Goal: Task Accomplishment & Management: Use online tool/utility

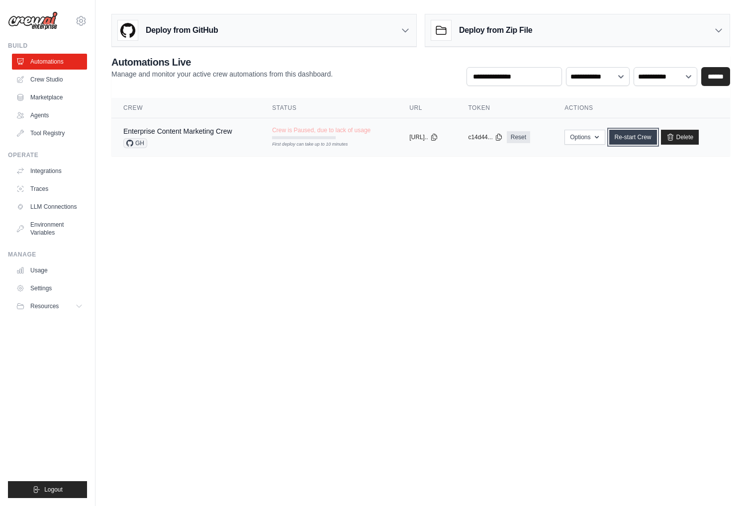
click at [642, 139] on link "Re-start Crew" at bounding box center [633, 137] width 48 height 15
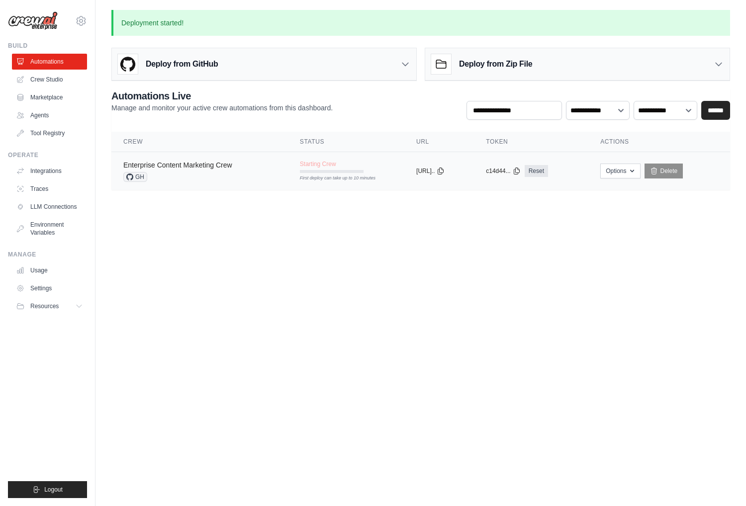
click at [219, 164] on link "Enterprise Content Marketing Crew" at bounding box center [177, 165] width 109 height 8
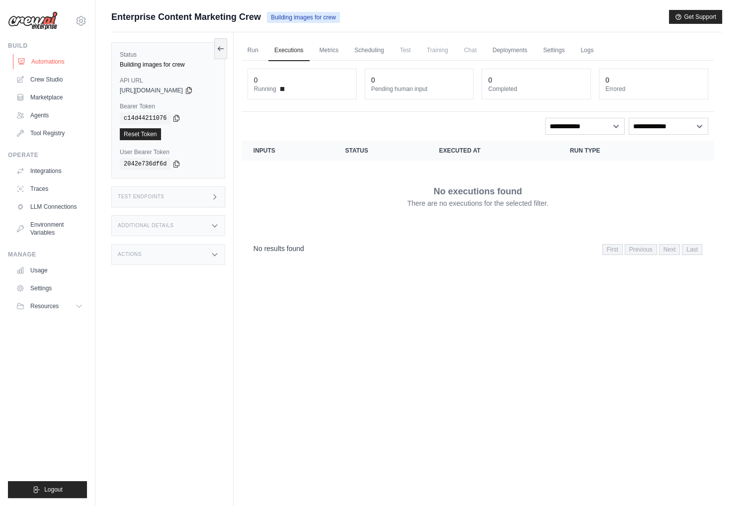
click at [39, 62] on link "Automations" at bounding box center [50, 62] width 75 height 16
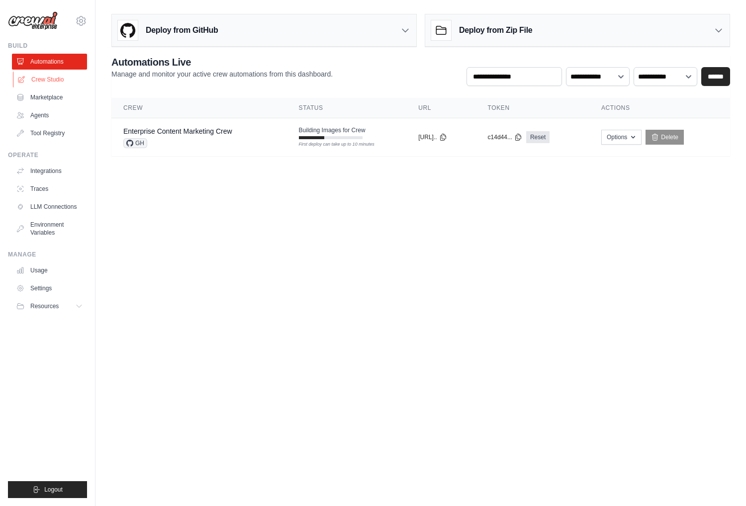
click at [48, 82] on link "Crew Studio" at bounding box center [50, 80] width 75 height 16
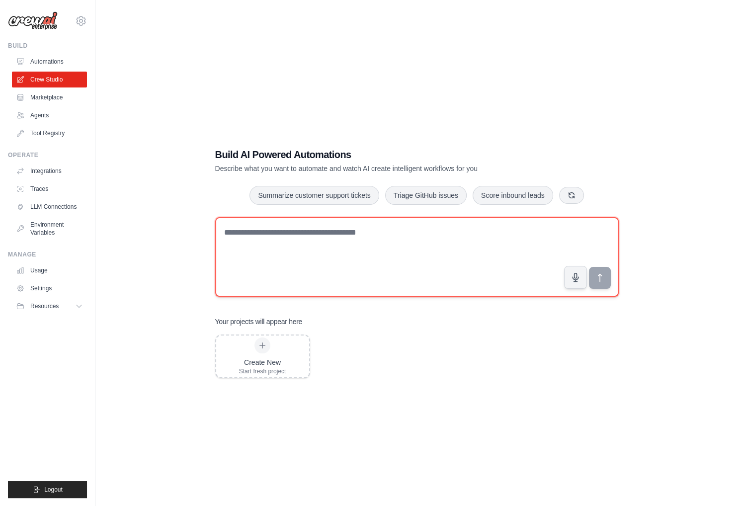
drag, startPoint x: 344, startPoint y: 245, endPoint x: 330, endPoint y: 217, distance: 31.1
click at [343, 245] on textarea at bounding box center [417, 257] width 404 height 80
click at [330, 239] on textarea at bounding box center [417, 257] width 404 height 80
paste textarea "**********"
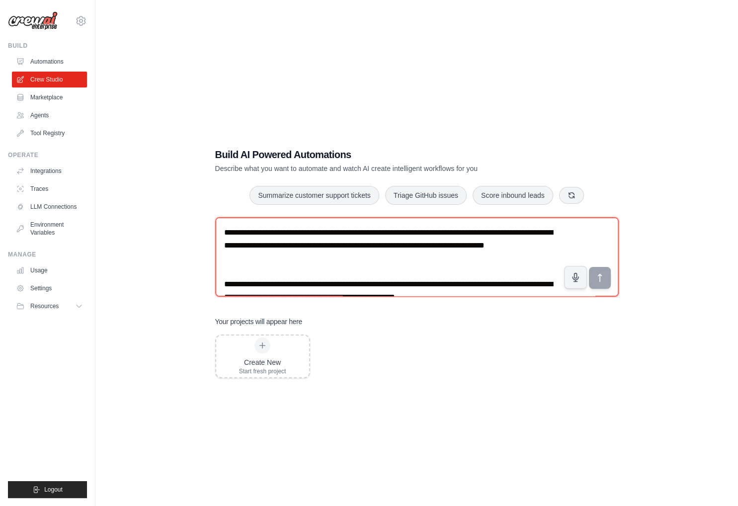
scroll to position [109, 0]
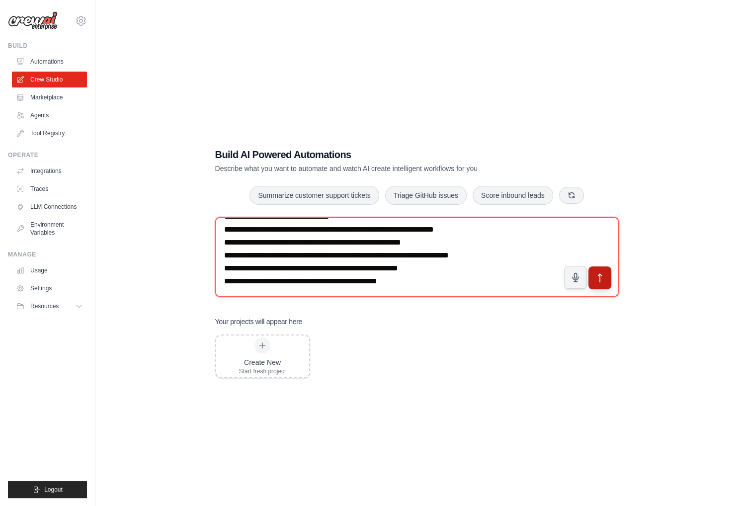
type textarea "**********"
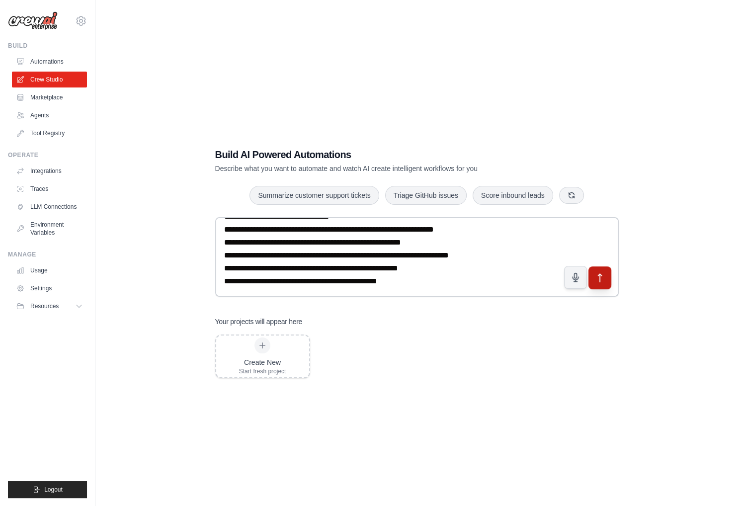
click at [600, 282] on icon "submit" at bounding box center [600, 278] width 10 height 10
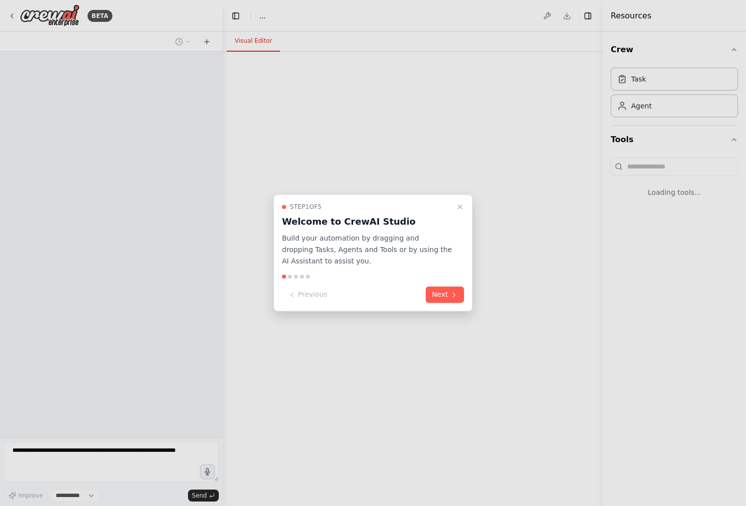
select select "****"
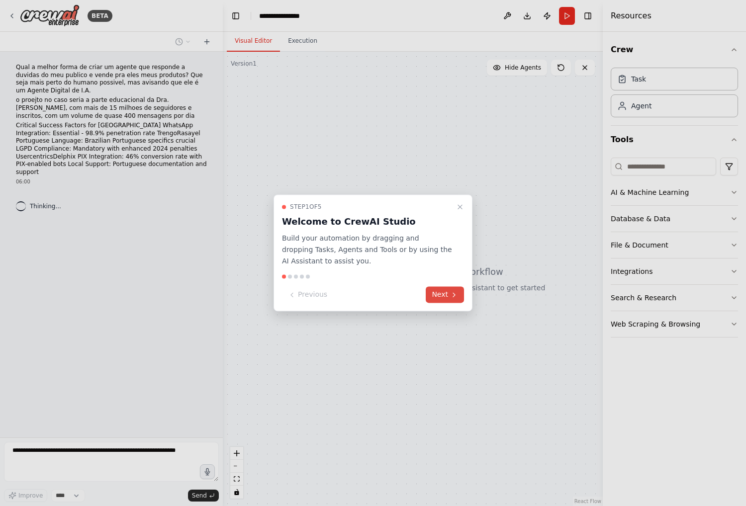
click at [452, 291] on icon at bounding box center [454, 295] width 8 height 8
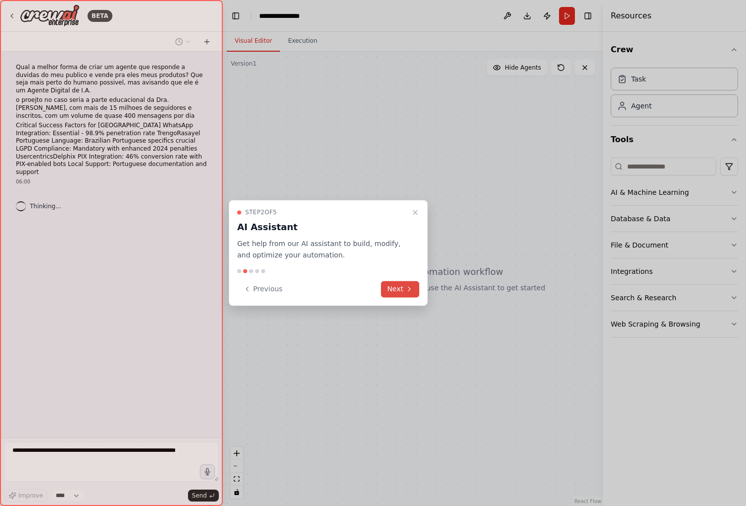
click at [399, 283] on button "Next" at bounding box center [400, 289] width 38 height 16
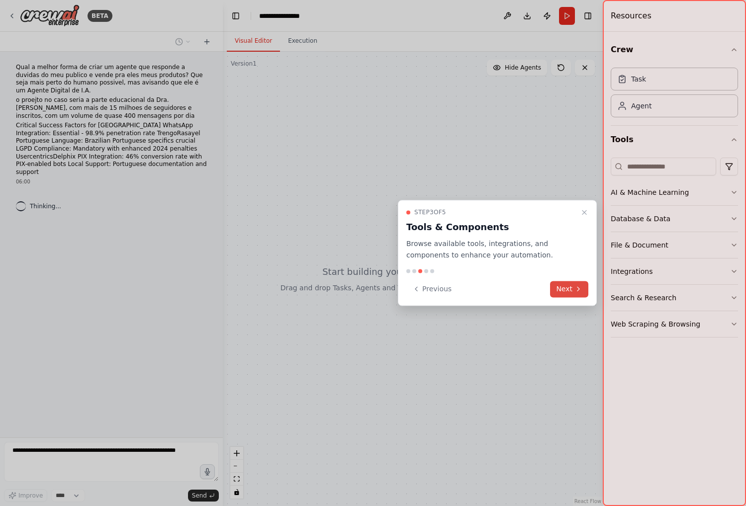
click at [561, 296] on button "Next" at bounding box center [569, 289] width 38 height 16
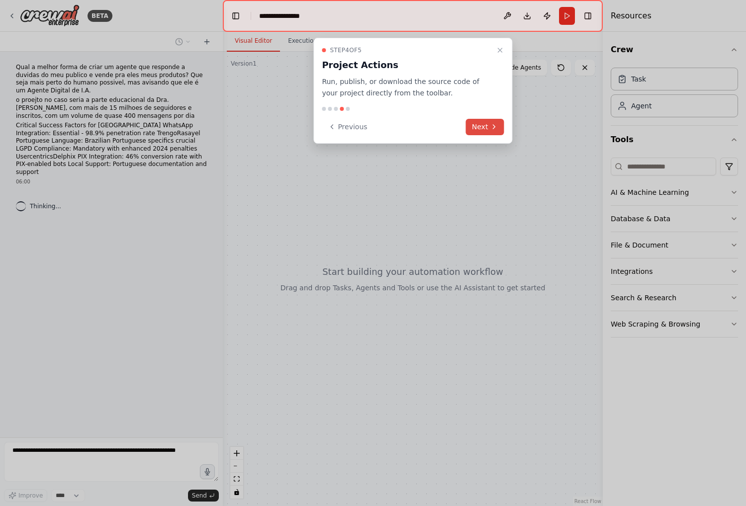
click at [494, 128] on icon at bounding box center [494, 127] width 8 height 8
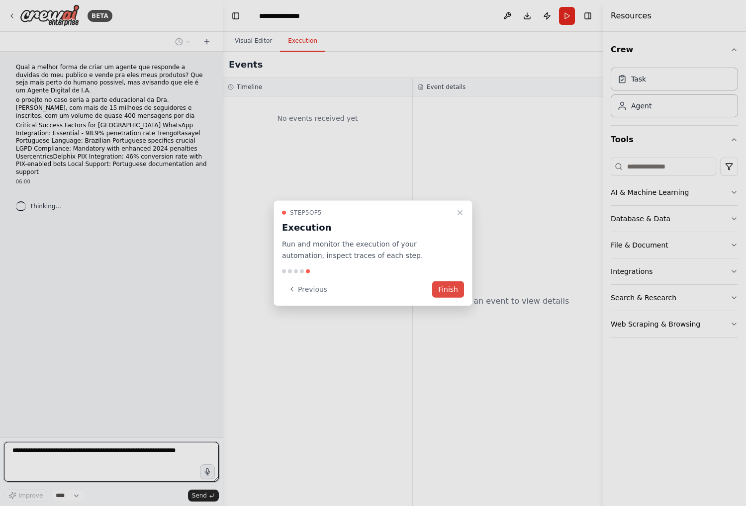
click at [452, 289] on button "Finish" at bounding box center [448, 289] width 32 height 16
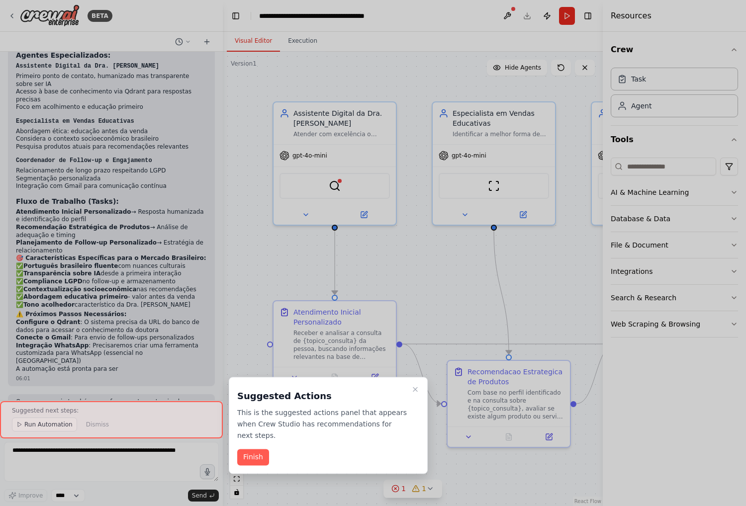
scroll to position [817, 0]
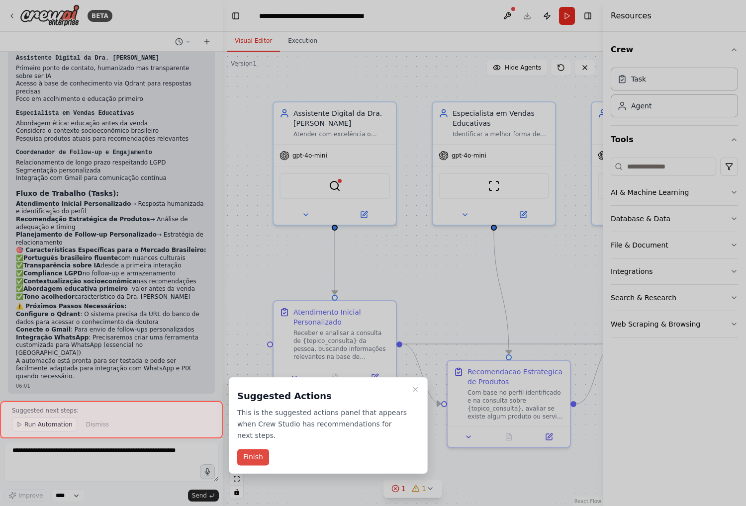
click at [257, 449] on button "Finish" at bounding box center [253, 457] width 32 height 16
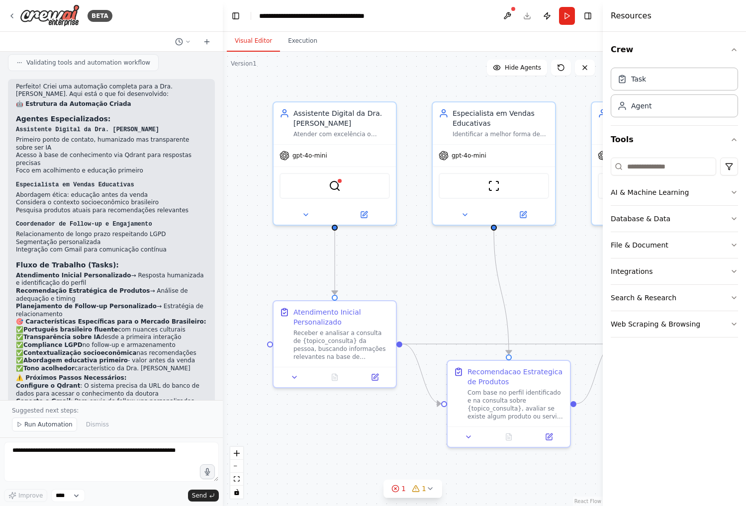
scroll to position [768, 0]
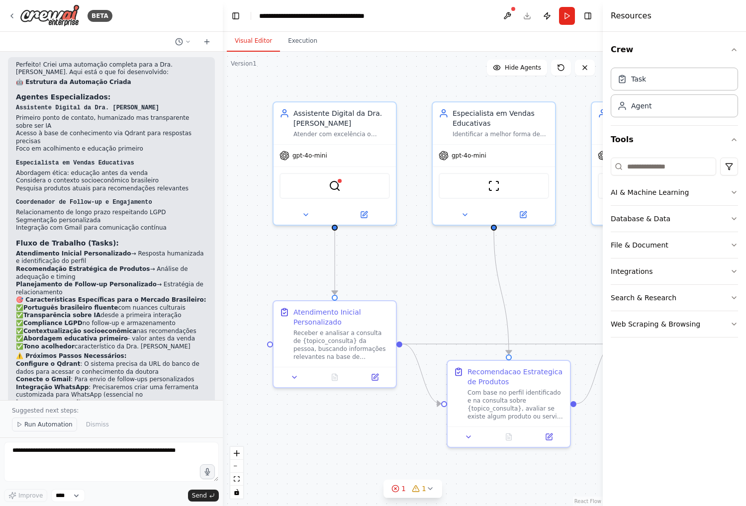
click at [48, 424] on span "Run Automation" at bounding box center [48, 425] width 48 height 8
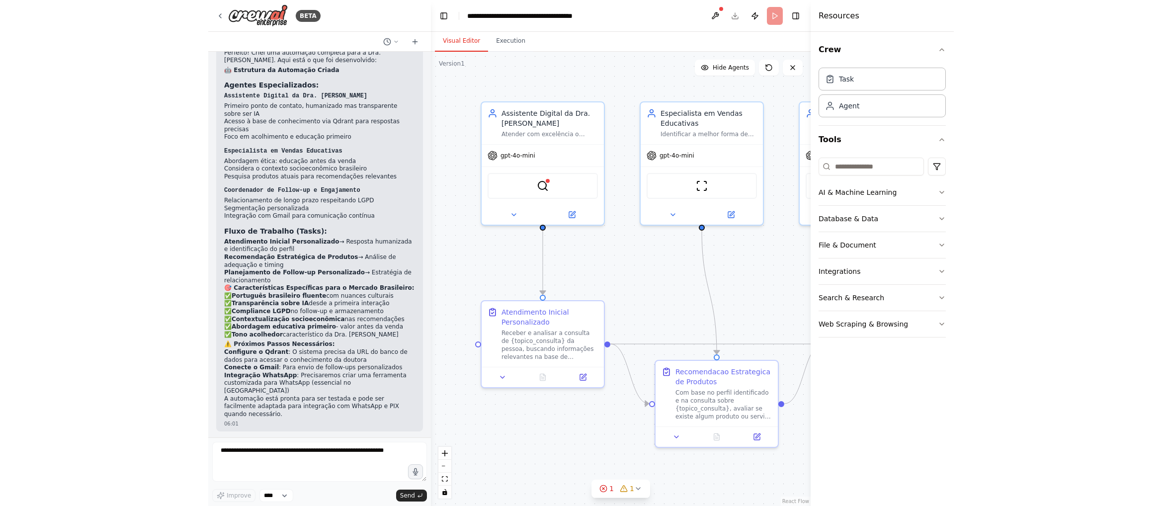
scroll to position [780, 0]
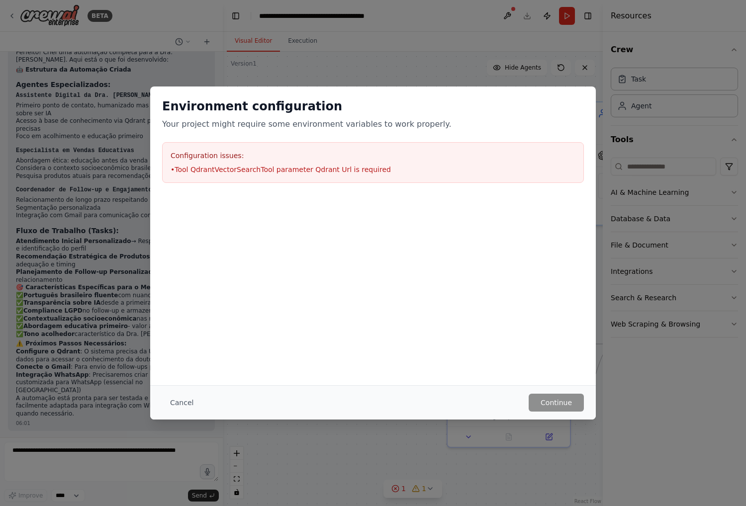
click at [254, 173] on li "• Tool QdrantVectorSearchTool parameter Qdrant Url is required" at bounding box center [373, 170] width 405 height 10
click at [321, 218] on div at bounding box center [372, 244] width 445 height 99
drag, startPoint x: 493, startPoint y: 280, endPoint x: 579, endPoint y: 418, distance: 162.1
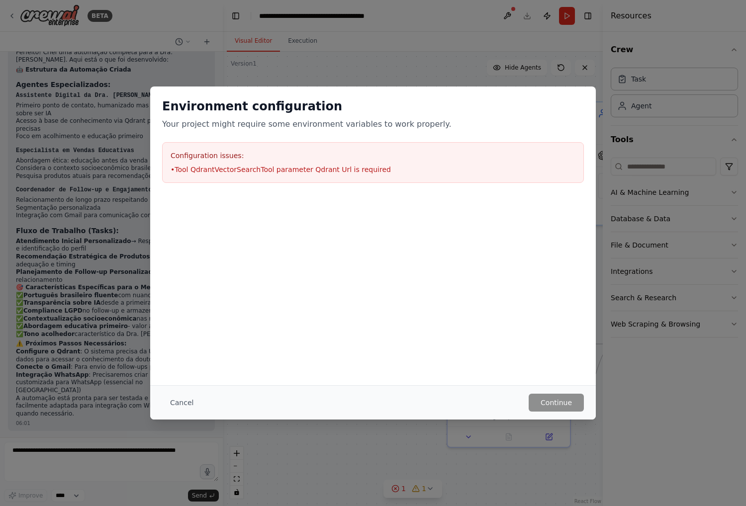
click at [495, 283] on div at bounding box center [372, 244] width 445 height 99
click at [179, 394] on button "Cancel" at bounding box center [181, 403] width 39 height 18
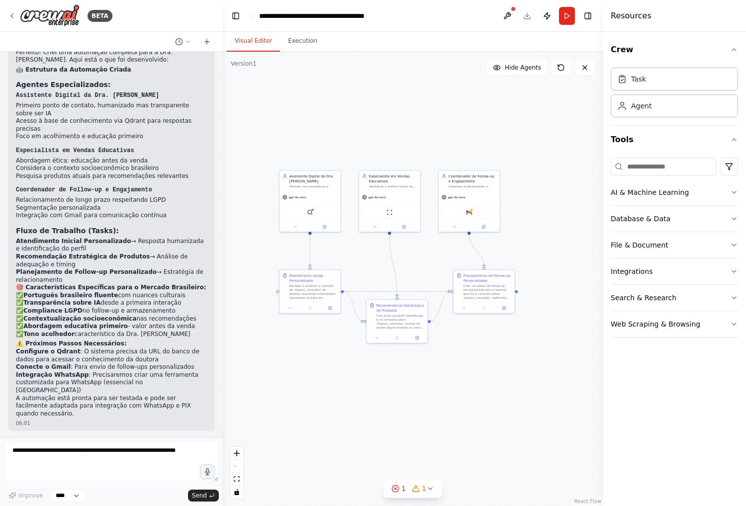
drag, startPoint x: 492, startPoint y: 423, endPoint x: 435, endPoint y: 418, distance: 56.8
click at [435, 418] on div ".deletable-edge-delete-btn { width: 20px; height: 20px; border: 0px solid #ffff…" at bounding box center [413, 279] width 380 height 454
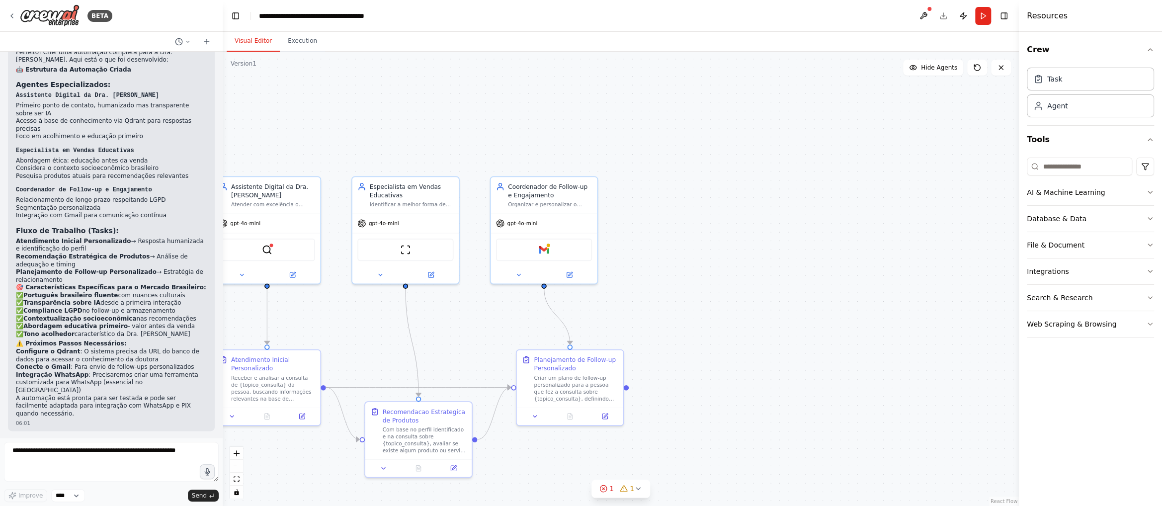
click at [745, 223] on div ".deletable-edge-delete-btn { width: 20px; height: 20px; border: 0px solid #ffff…" at bounding box center [621, 279] width 796 height 454
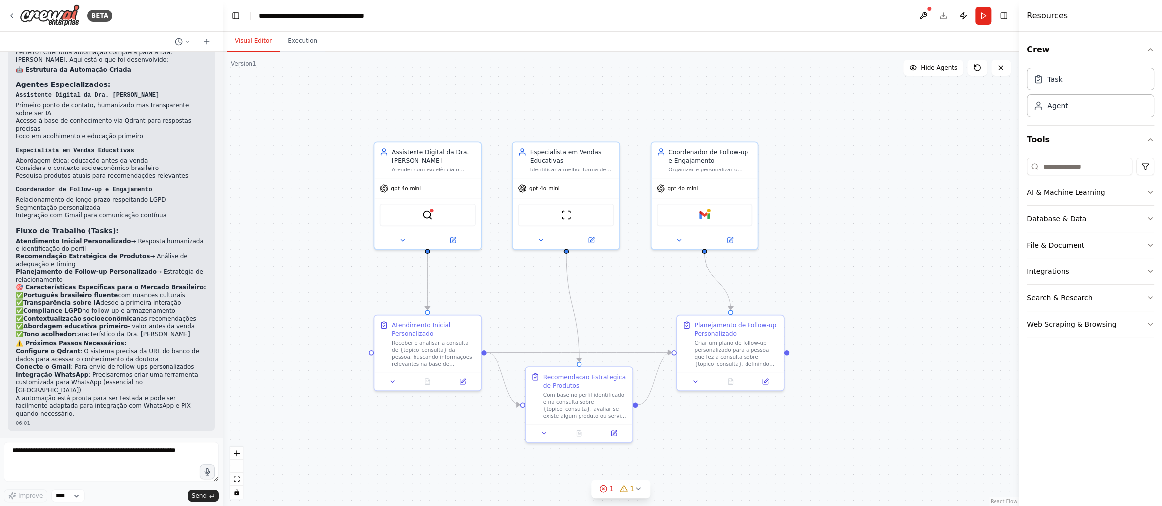
drag, startPoint x: 767, startPoint y: 212, endPoint x: 869, endPoint y: 171, distance: 110.2
click at [745, 171] on div ".deletable-edge-delete-btn { width: 20px; height: 20px; border: 0px solid #ffff…" at bounding box center [621, 279] width 796 height 454
click at [401, 243] on div at bounding box center [427, 237] width 106 height 17
click at [404, 237] on icon at bounding box center [402, 237] width 7 height 7
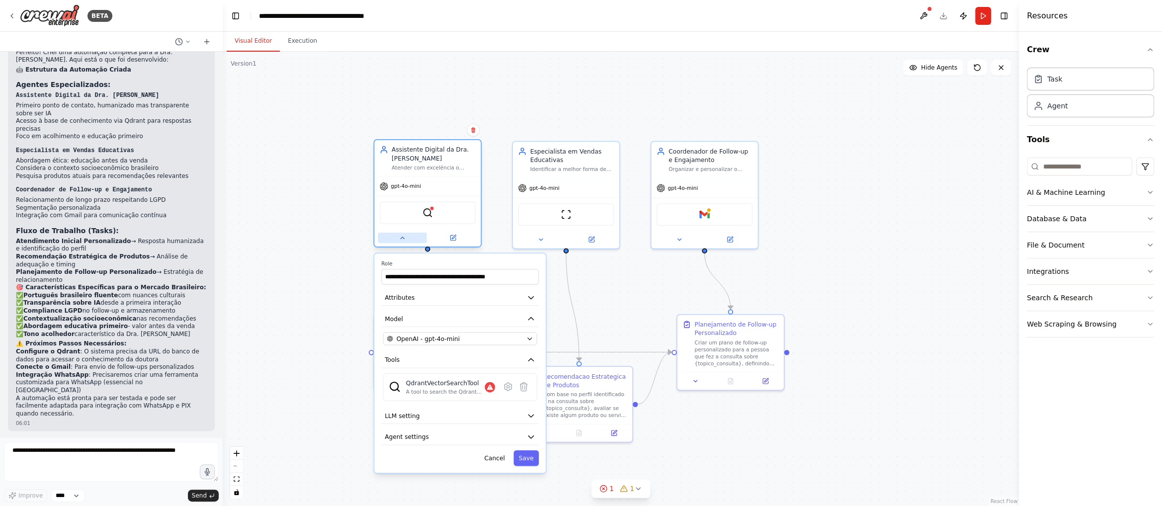
click at [404, 236] on icon at bounding box center [402, 237] width 7 height 7
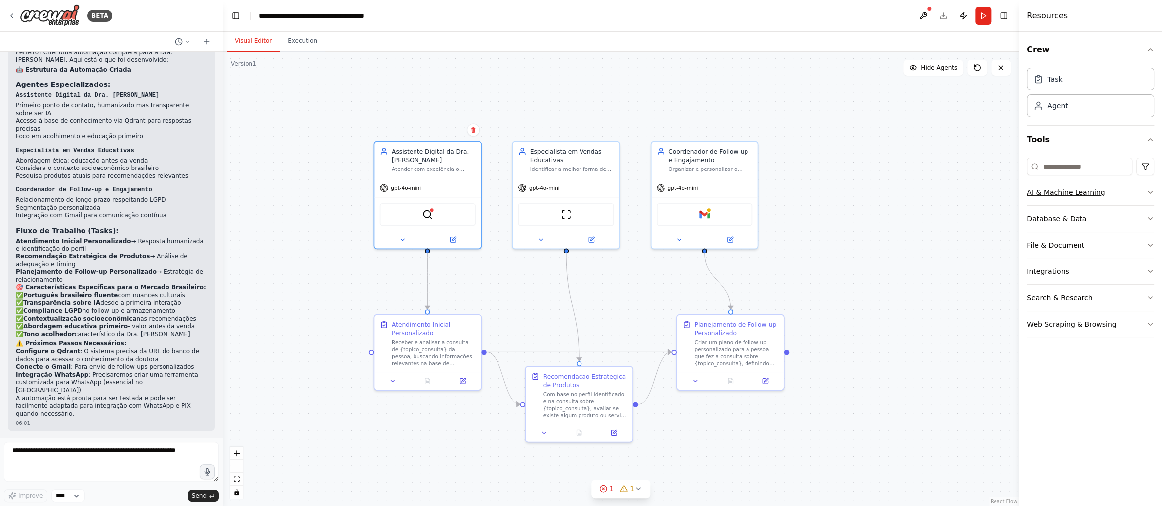
click at [745, 196] on button "AI & Machine Learning" at bounding box center [1090, 192] width 127 height 26
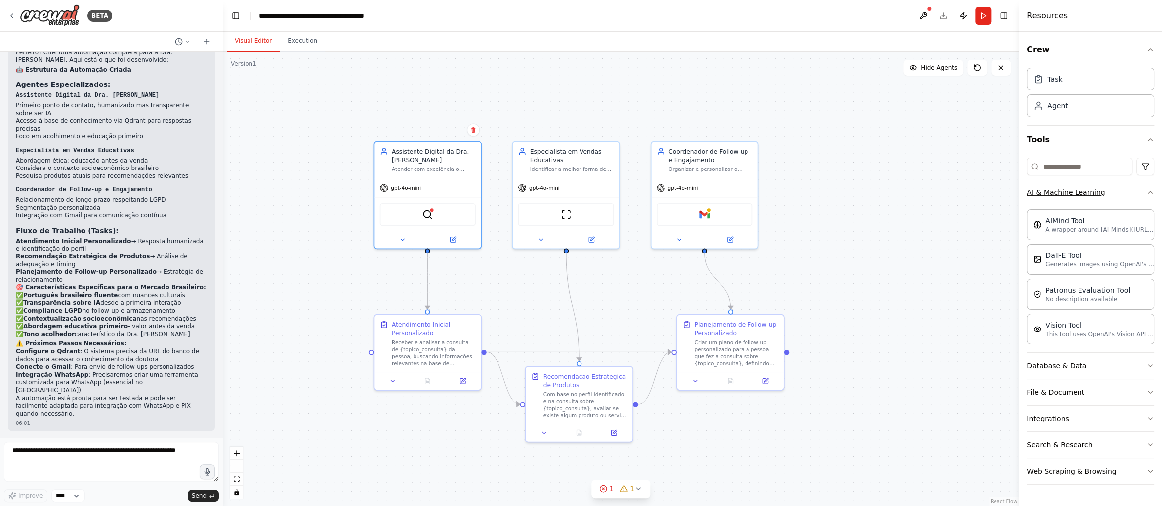
click at [745, 193] on button "AI & Machine Learning" at bounding box center [1090, 192] width 127 height 26
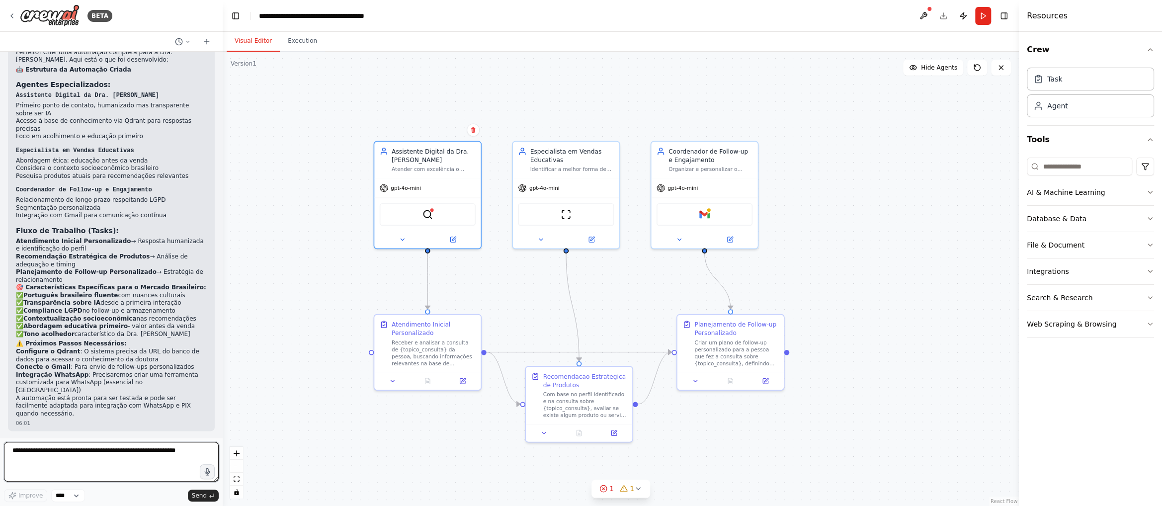
click at [95, 454] on textarea at bounding box center [111, 462] width 215 height 40
type textarea "***"
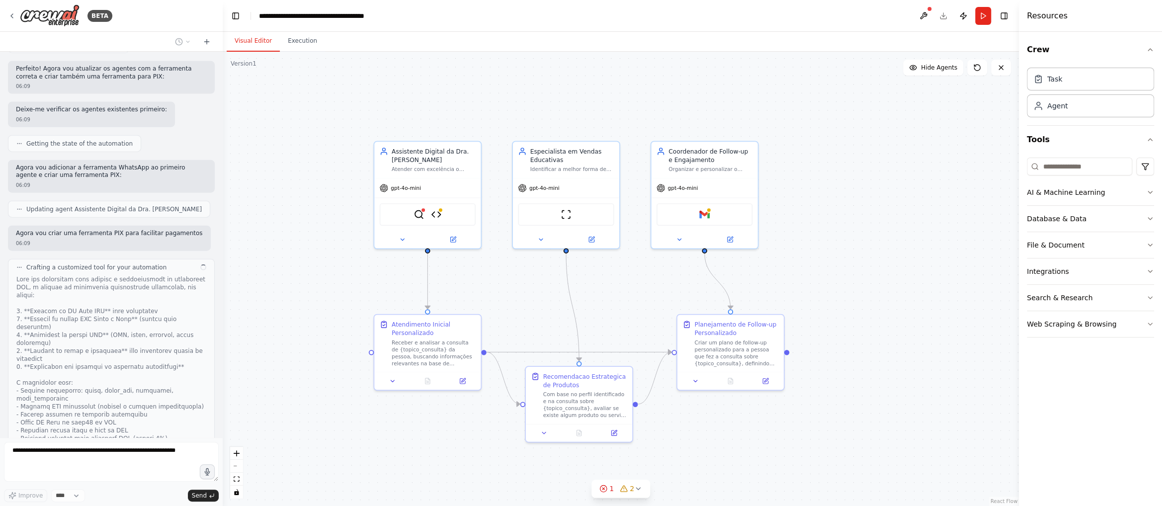
scroll to position [1752, 0]
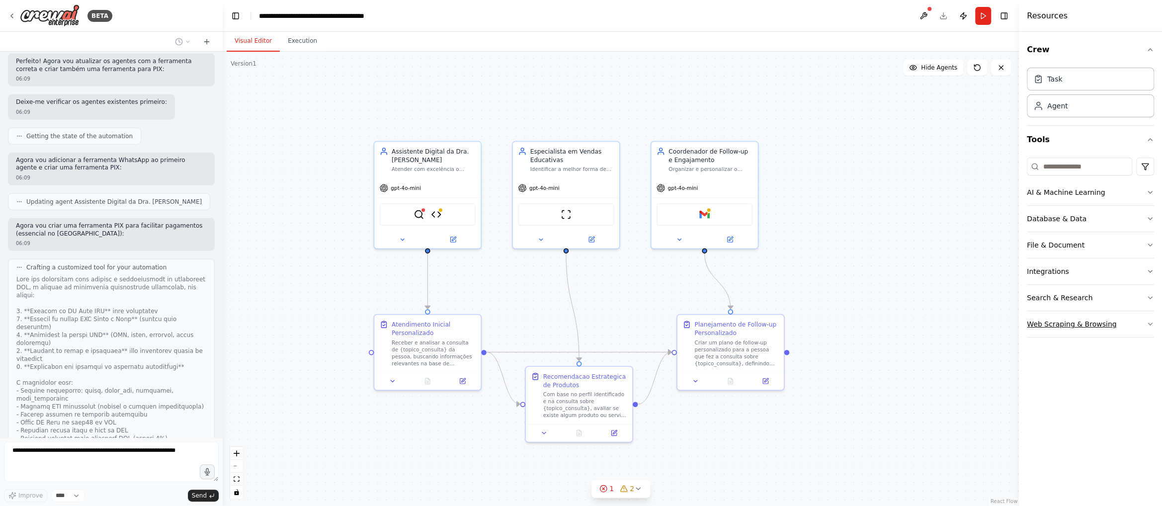
click at [745, 335] on button "Web Scraping & Browsing" at bounding box center [1090, 324] width 127 height 26
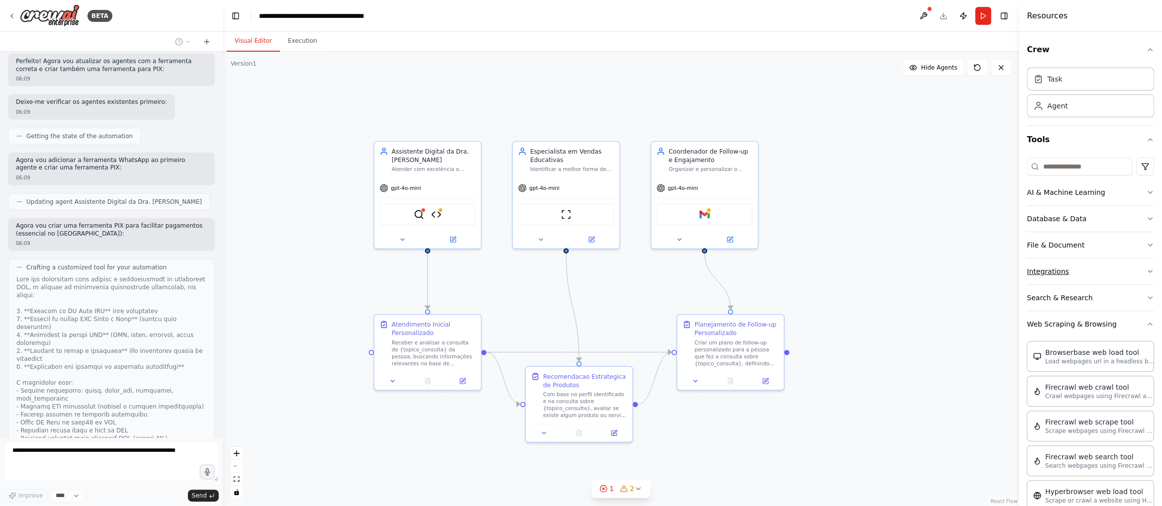
scroll to position [50, 0]
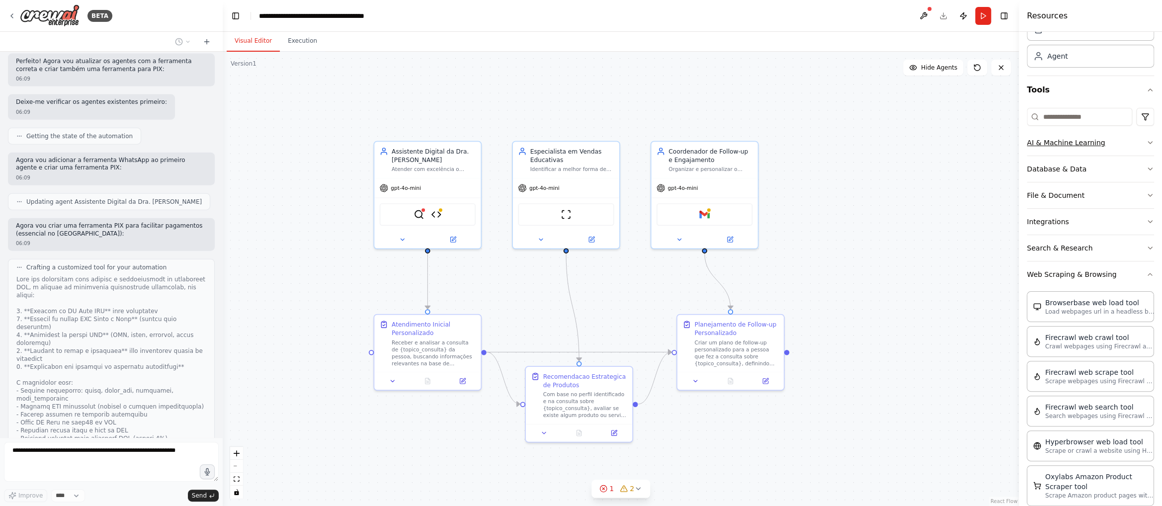
click at [745, 146] on button "AI & Machine Learning" at bounding box center [1090, 143] width 127 height 26
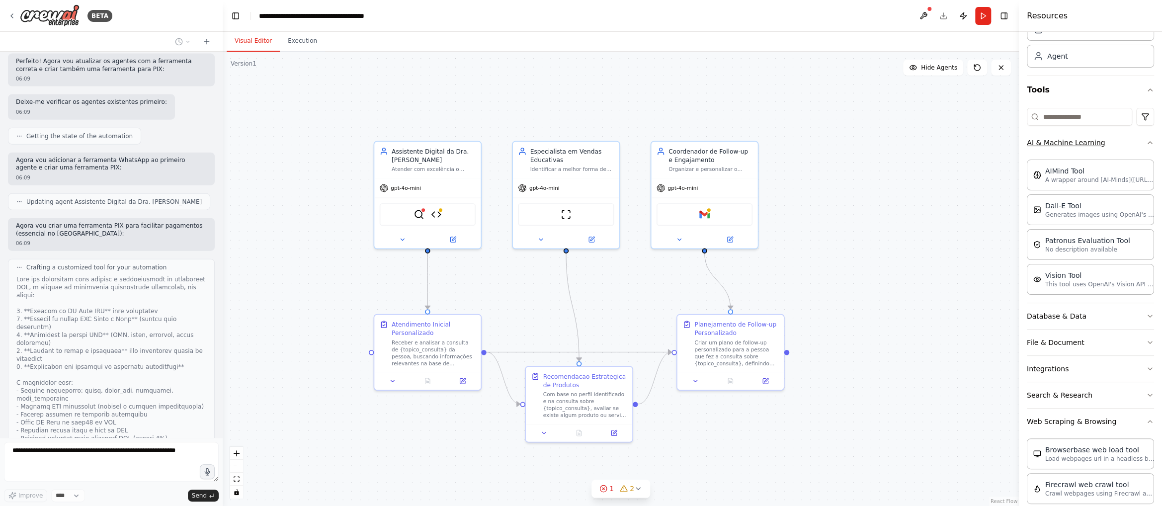
click at [745, 144] on button "AI & Machine Learning" at bounding box center [1090, 143] width 127 height 26
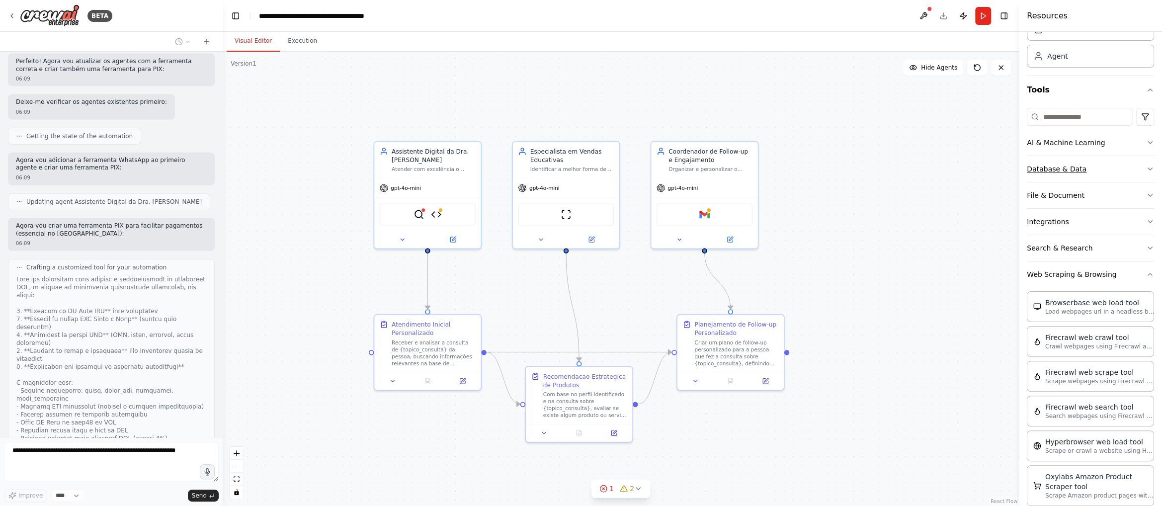
click at [745, 168] on button "Database & Data" at bounding box center [1090, 169] width 127 height 26
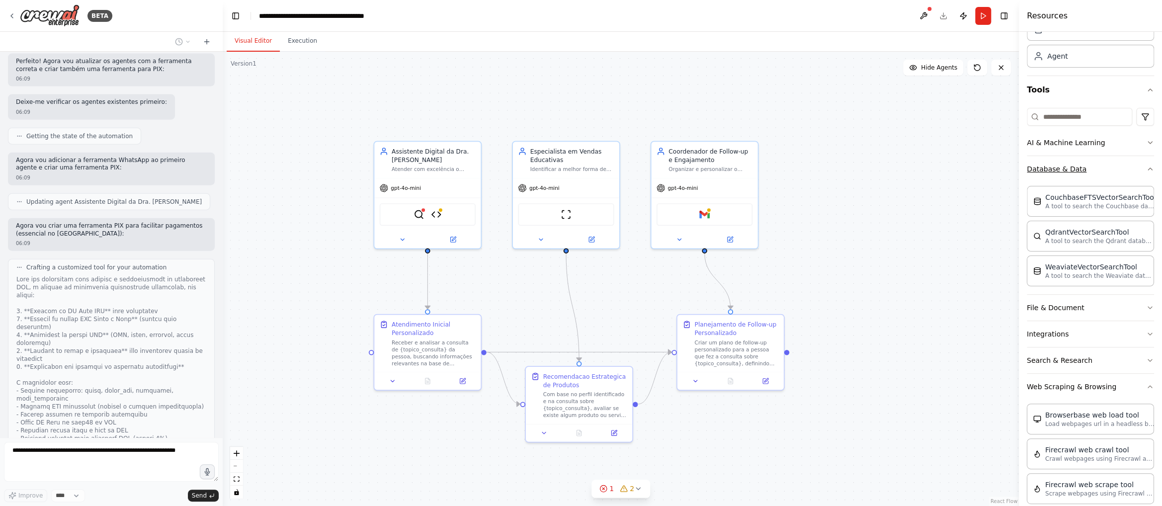
click at [745, 168] on button "Database & Data" at bounding box center [1090, 169] width 127 height 26
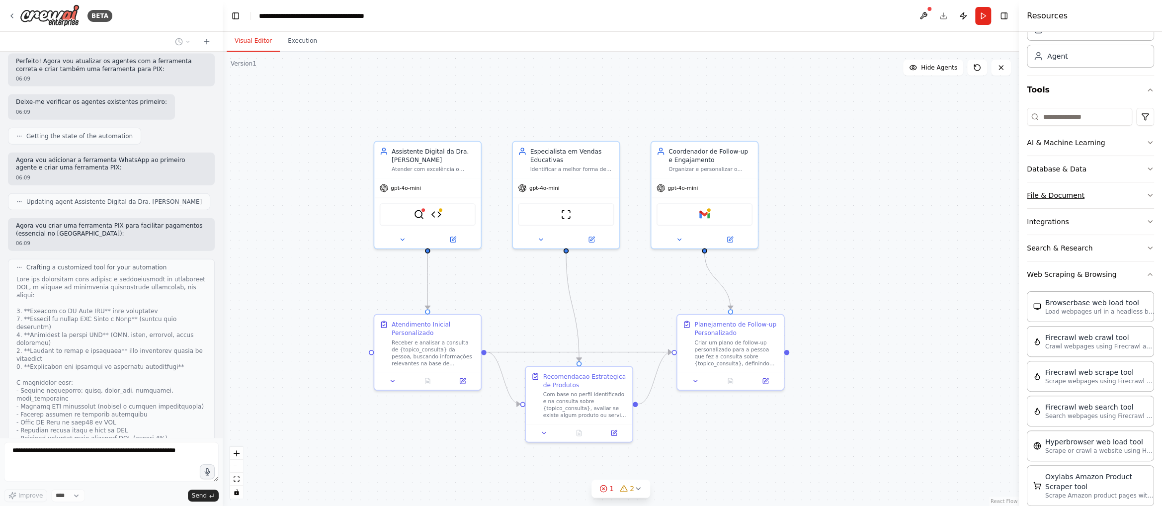
click at [745, 199] on button "File & Document" at bounding box center [1090, 195] width 127 height 26
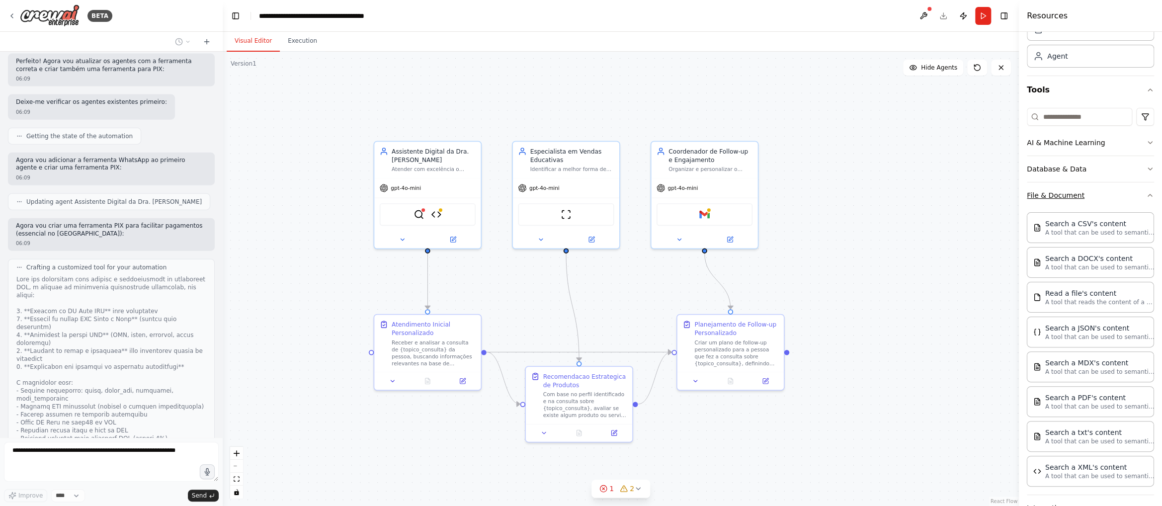
click at [745, 191] on button "File & Document" at bounding box center [1090, 195] width 127 height 26
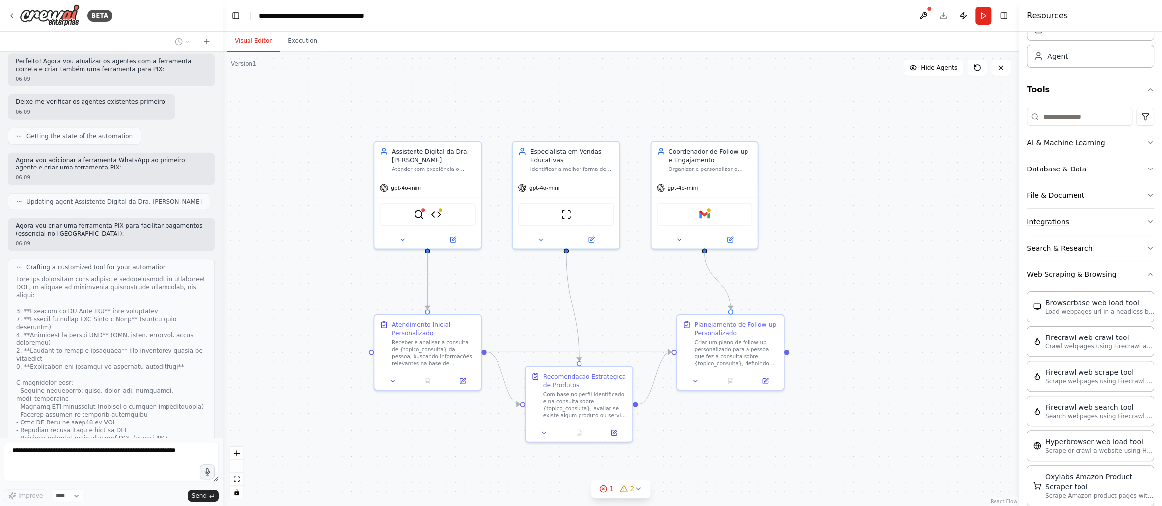
click at [745, 216] on button "Integrations" at bounding box center [1090, 222] width 127 height 26
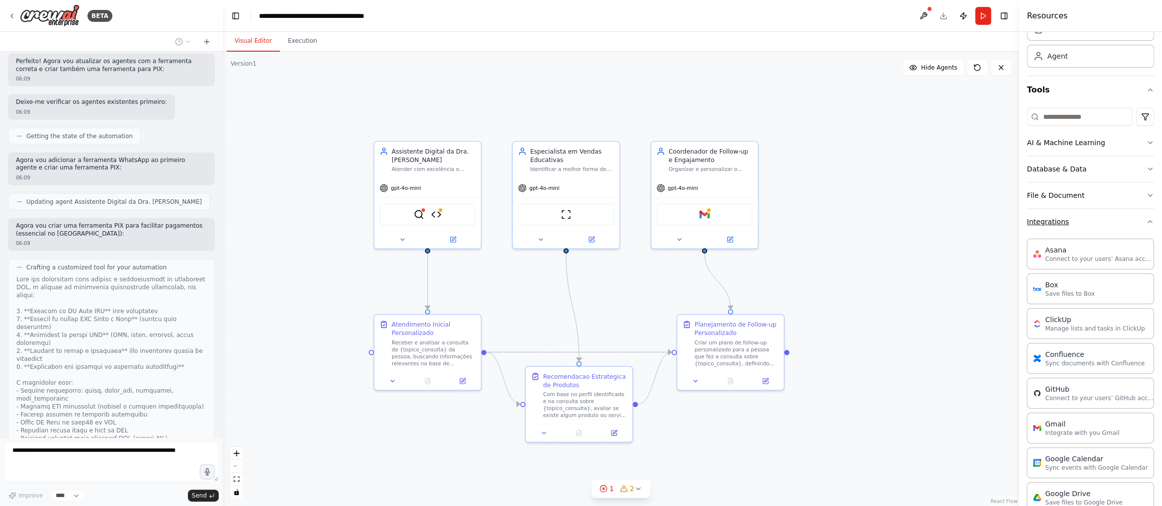
click at [745, 216] on button "Integrations" at bounding box center [1090, 222] width 127 height 26
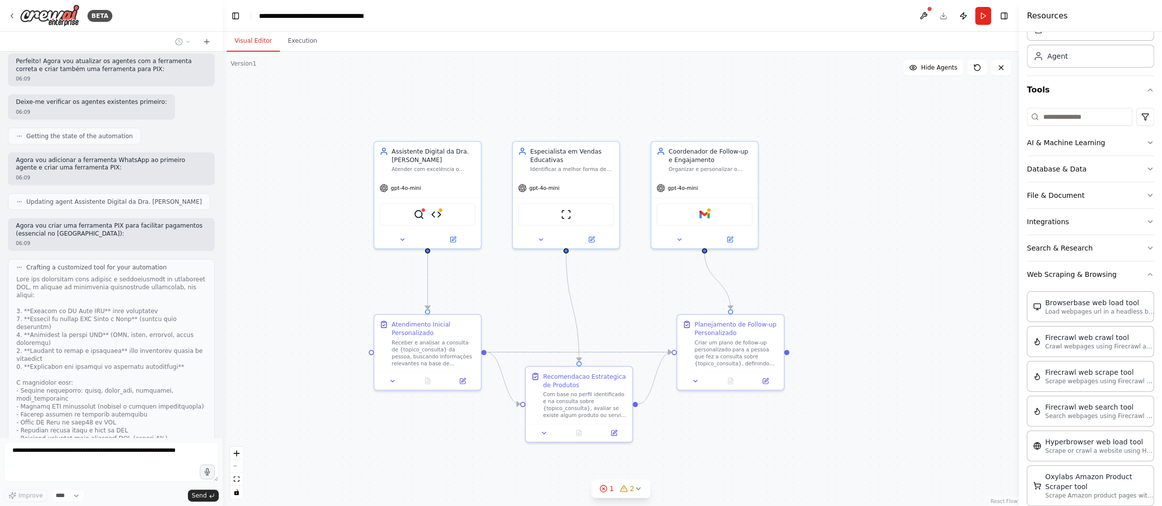
scroll to position [1808, 0]
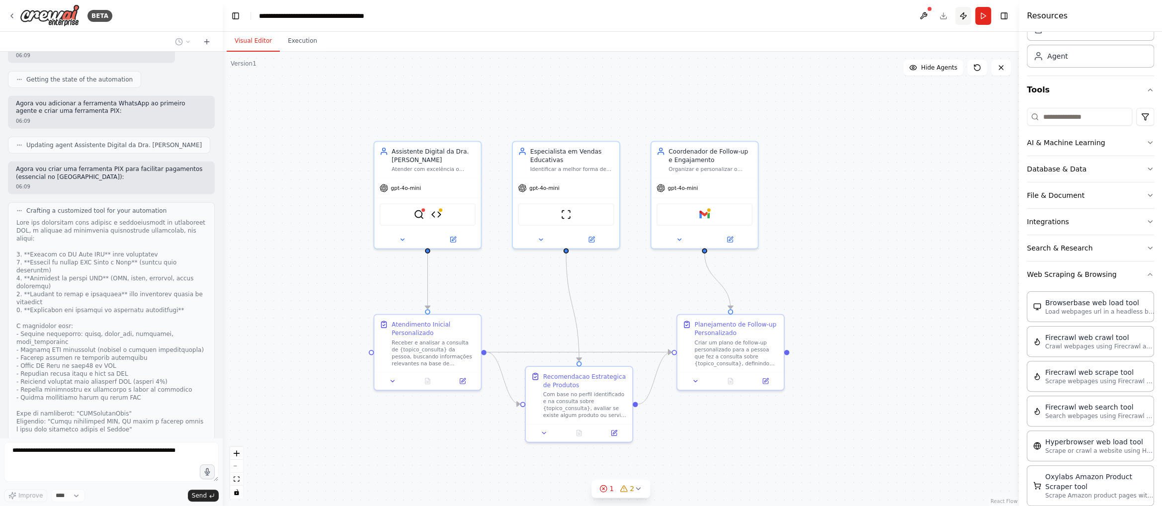
click at [745, 16] on button "Publish" at bounding box center [963, 16] width 16 height 18
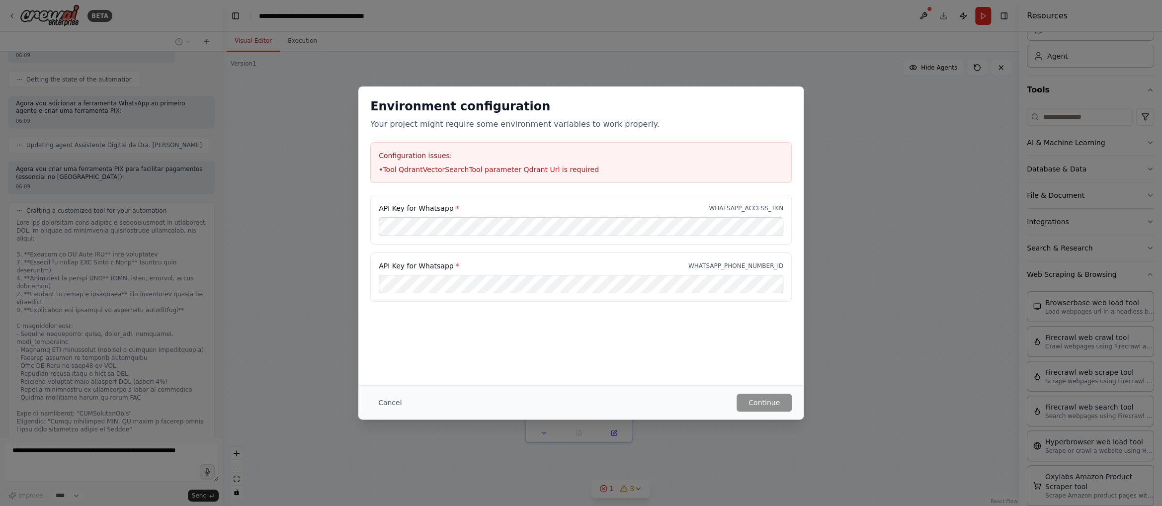
click at [745, 262] on div "Environment configuration Your project might require some environment variables…" at bounding box center [581, 253] width 1162 height 506
click at [375, 395] on button "Cancel" at bounding box center [389, 403] width 39 height 18
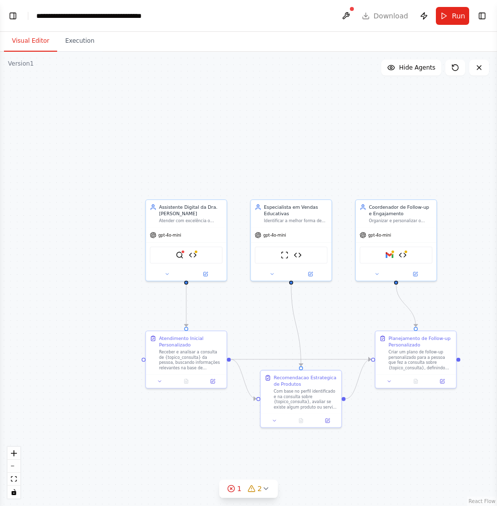
scroll to position [2229, 0]
